Goal: Task Accomplishment & Management: Manage account settings

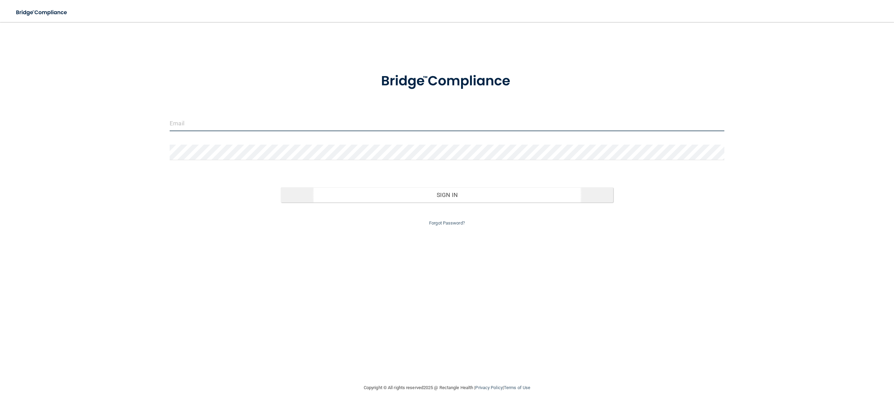
type input "[EMAIL_ADDRESS][DOMAIN_NAME]"
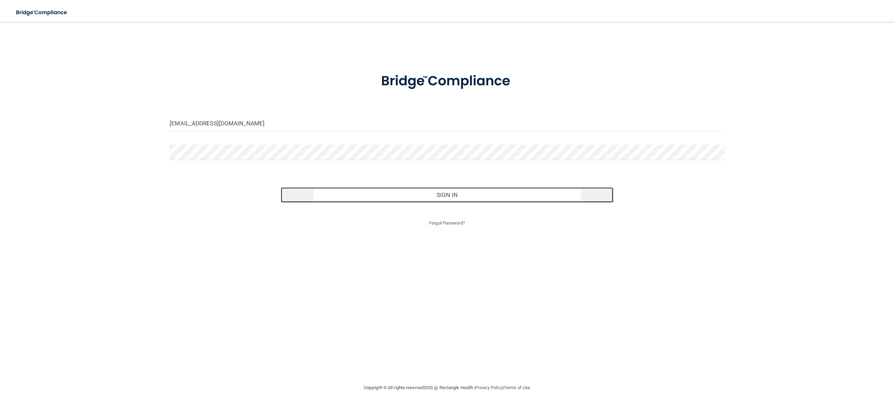
click at [416, 195] on button "Sign In" at bounding box center [447, 194] width 333 height 15
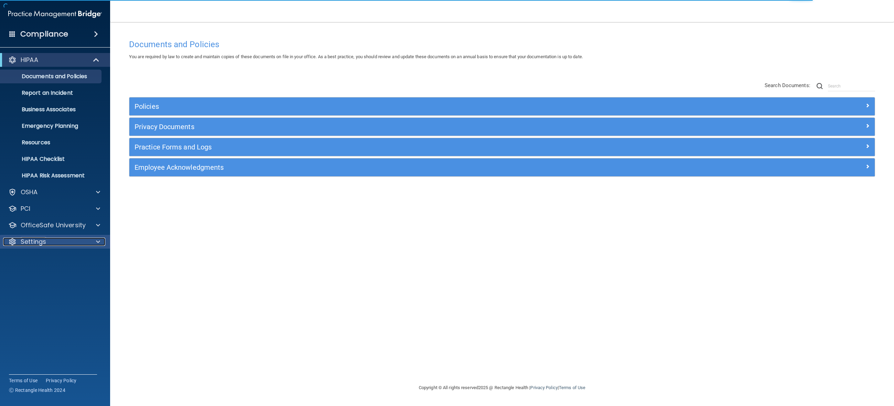
click at [38, 240] on p "Settings" at bounding box center [33, 241] width 25 height 8
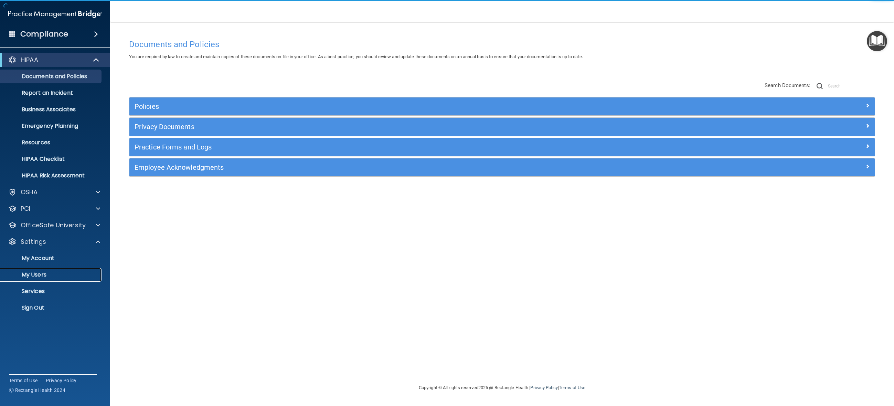
click at [39, 275] on p "My Users" at bounding box center [51, 274] width 94 height 7
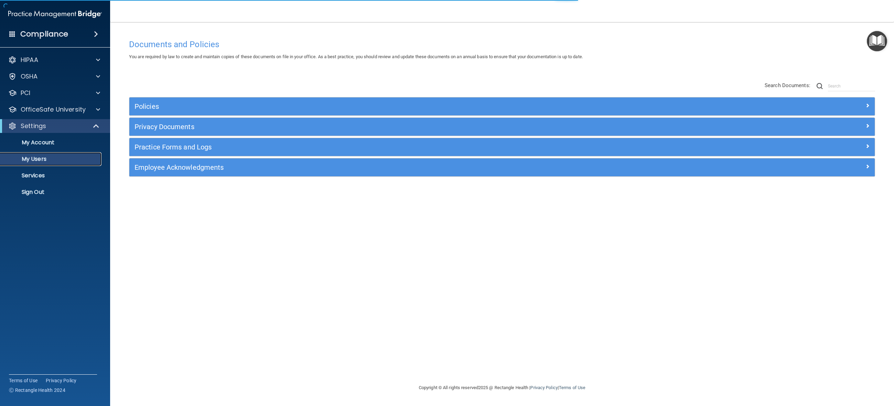
select select "20"
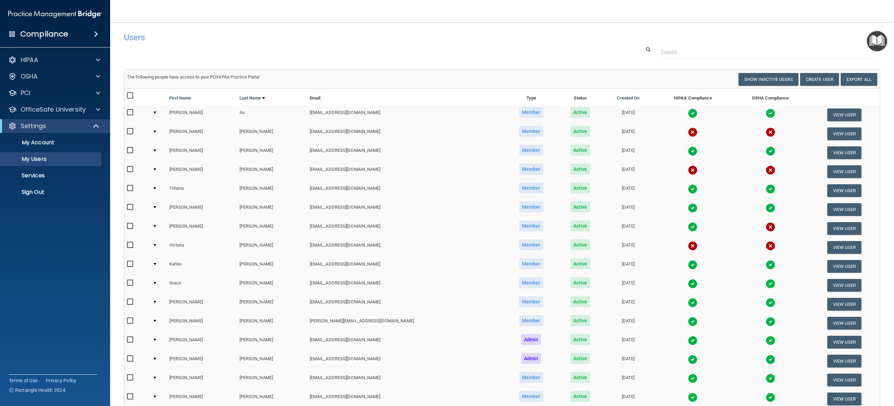
click at [130, 263] on input "checkbox" at bounding box center [131, 264] width 8 height 6
checkbox input "true"
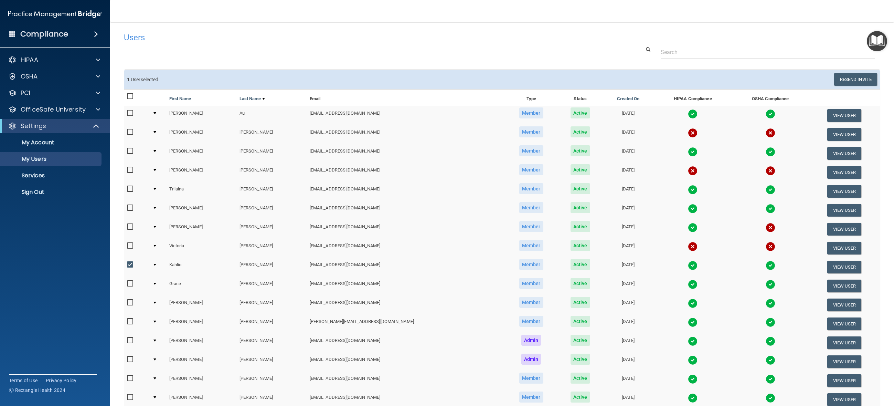
click at [186, 265] on td "Kahlio" at bounding box center [201, 266] width 70 height 19
click at [156, 264] on div at bounding box center [154, 265] width 3 height 2
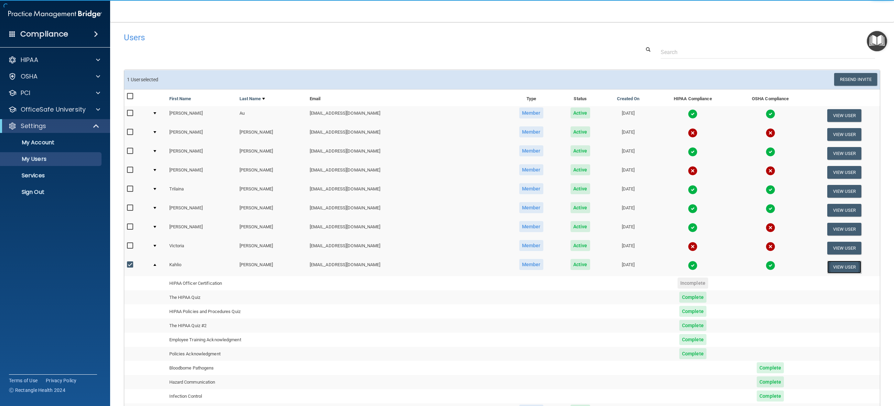
click at [836, 266] on button "View User" at bounding box center [844, 266] width 34 height 13
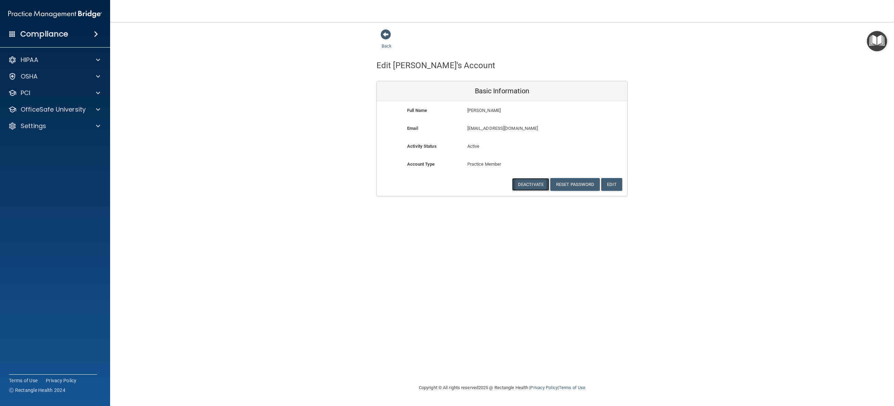
click at [535, 186] on button "Deactivate" at bounding box center [530, 184] width 37 height 13
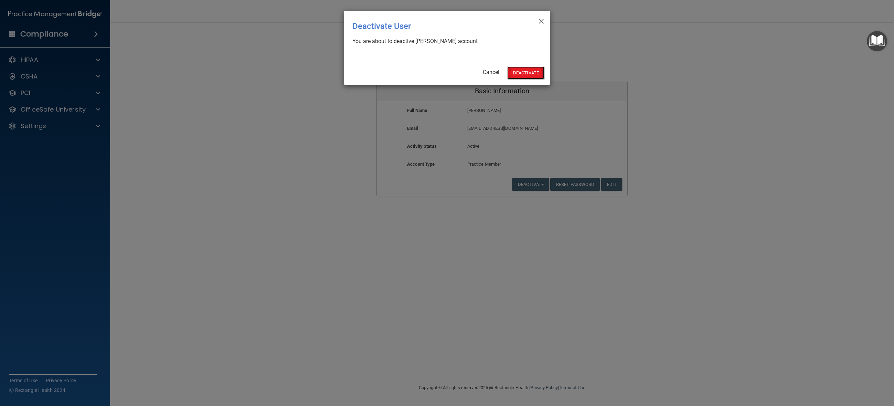
click at [536, 73] on button "Deactivate" at bounding box center [525, 72] width 37 height 13
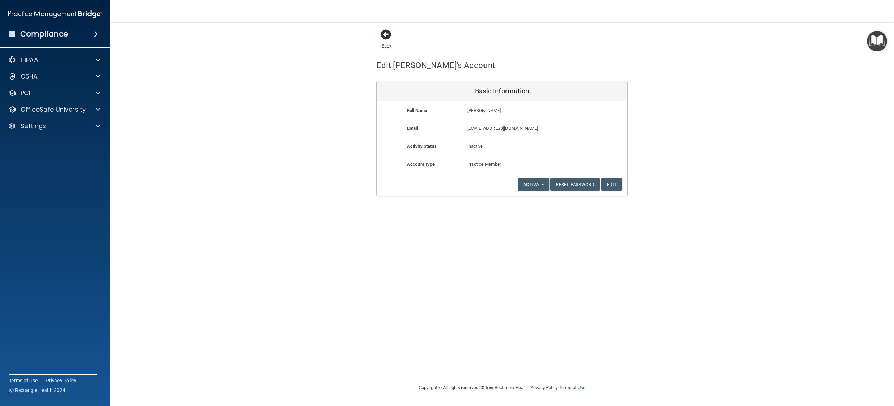
click at [387, 35] on span at bounding box center [385, 34] width 10 height 10
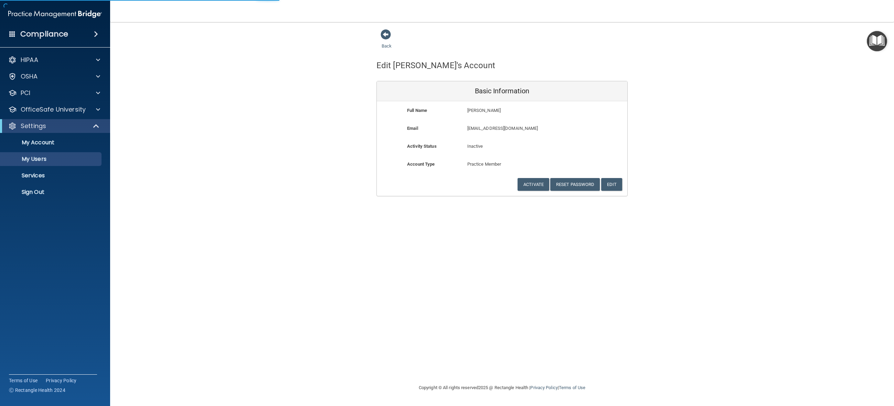
select select "20"
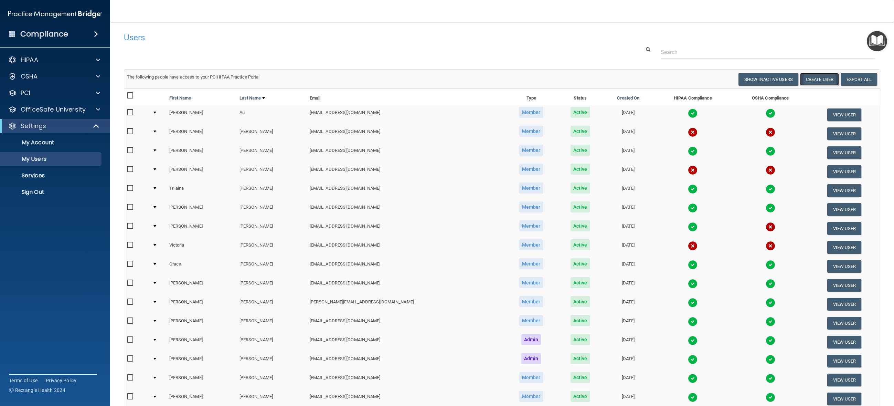
click at [807, 80] on button "Create User" at bounding box center [819, 79] width 39 height 13
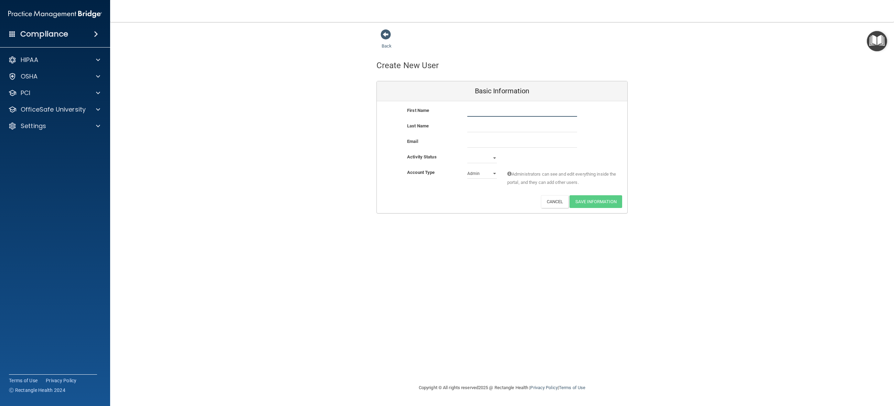
click at [552, 114] on input "text" at bounding box center [522, 111] width 110 height 10
type input "[PERSON_NAME]"
type input "Quittmeyer"
type input "[EMAIL_ADDRESS][DOMAIN_NAME]"
click at [483, 158] on select "Active Inactive" at bounding box center [482, 158] width 30 height 10
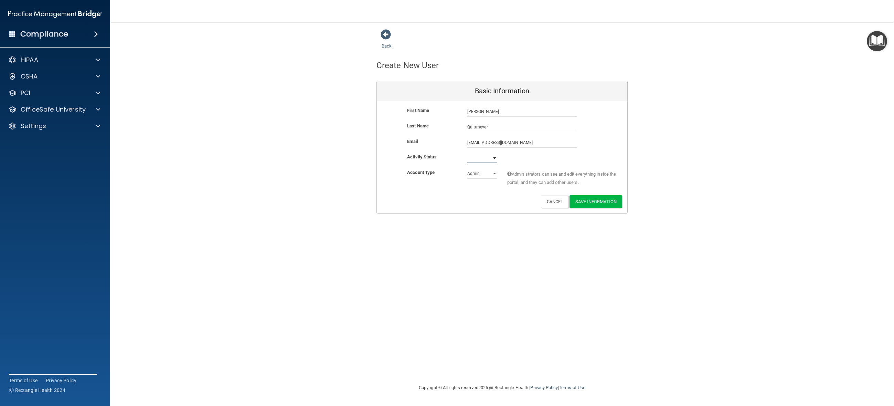
select select "active"
click at [467, 153] on select "Active Inactive" at bounding box center [482, 158] width 30 height 10
click at [485, 175] on select "Admin Member" at bounding box center [482, 173] width 30 height 10
select select "practice_member"
click at [467, 168] on select "Admin Member" at bounding box center [482, 173] width 30 height 10
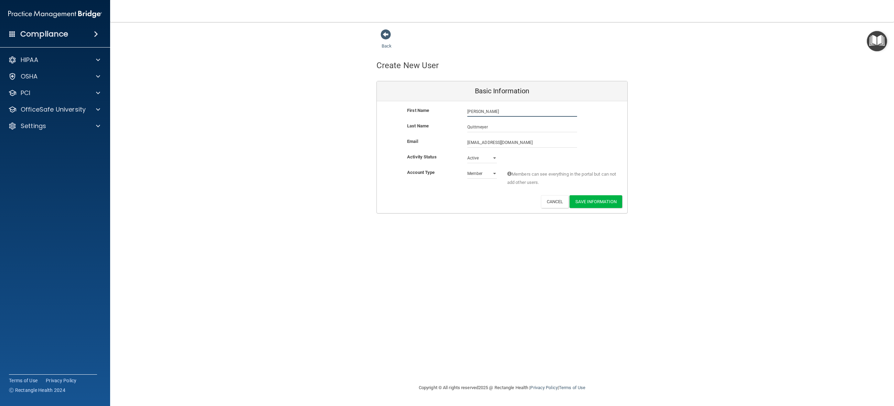
click at [491, 108] on input "[PERSON_NAME]" at bounding box center [522, 111] width 110 height 10
type input "[PERSON_NAME]"
click at [611, 204] on button "Save Information" at bounding box center [595, 201] width 53 height 13
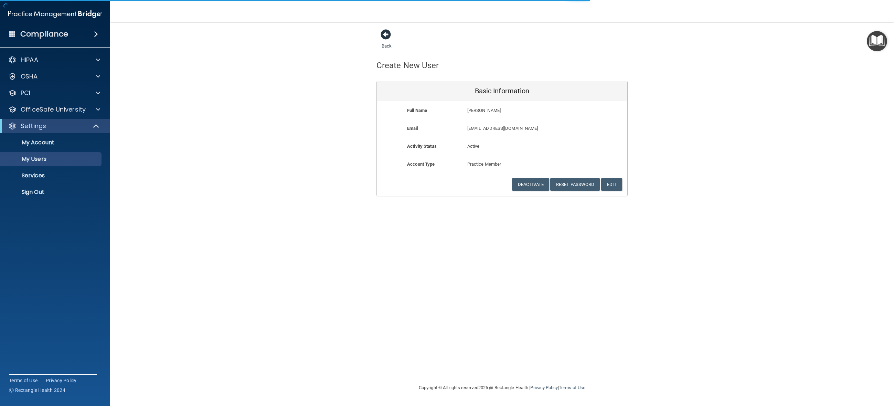
select select "20"
